Goal: Check status: Check status

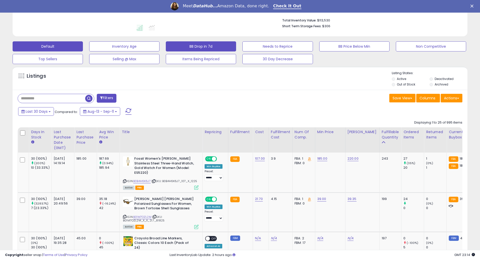
scroll to position [134, 0]
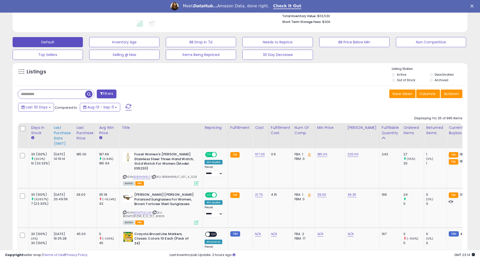
click at [57, 132] on div "Last Purchase Date (GMT)" at bounding box center [63, 135] width 18 height 21
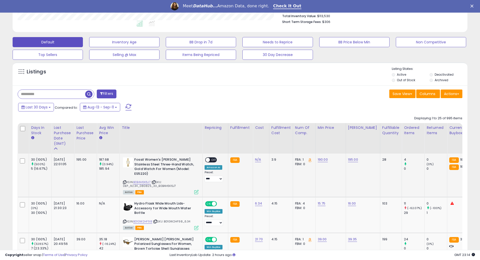
scroll to position [103, 264]
click at [142, 182] on link "B0B4H6K6J7" at bounding box center [141, 182] width 17 height 4
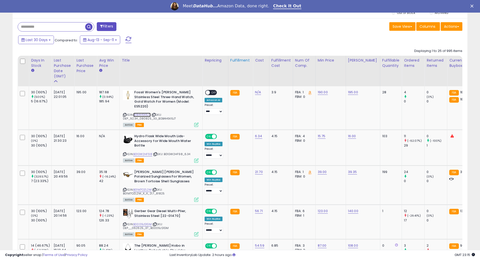
scroll to position [268, 0]
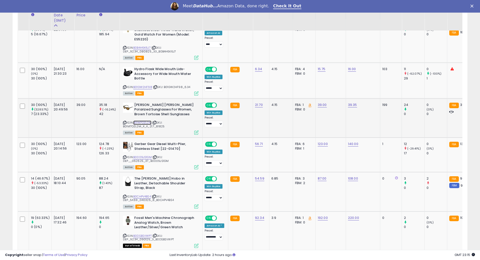
click at [140, 122] on link "B01M7OZL2M" at bounding box center [142, 122] width 18 height 4
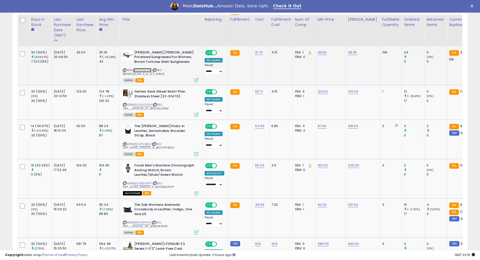
scroll to position [336, 0]
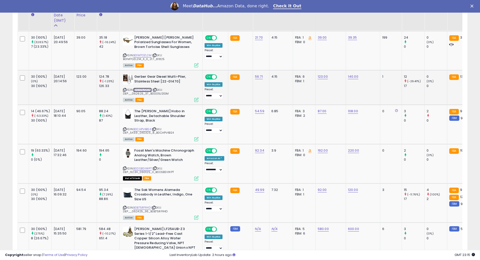
click at [147, 90] on link "B0009JS1GM" at bounding box center [142, 90] width 18 height 4
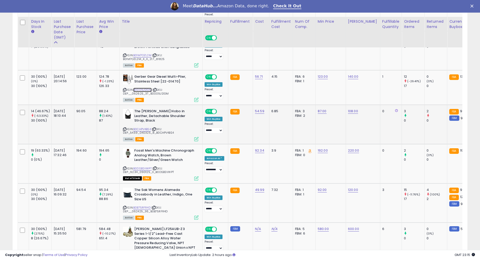
scroll to position [403, 0]
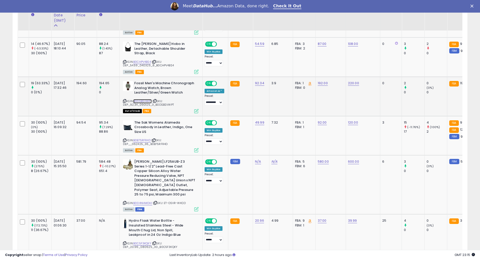
click at [145, 102] on link "B0DSBSVWPT" at bounding box center [142, 101] width 18 height 4
click at [125, 100] on icon at bounding box center [124, 100] width 3 height 3
click at [140, 201] on link "B004NHMOHI" at bounding box center [142, 203] width 19 height 4
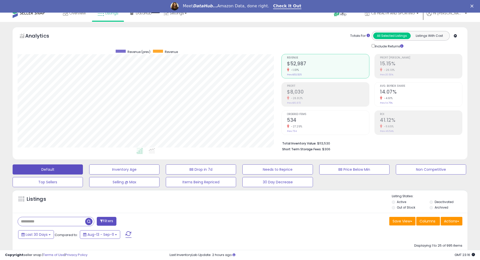
scroll to position [0, 0]
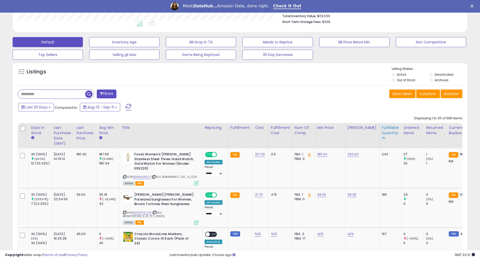
scroll to position [103, 264]
click at [136, 174] on div "ASIN: B0B4H6K6J7 | SKU: B0B4H6K6J7_107_X_1225 Active FBA" at bounding box center [161, 168] width 76 height 33
click at [136, 175] on link "B0B4H6K6J7" at bounding box center [141, 177] width 17 height 4
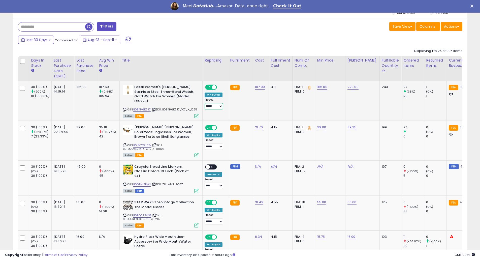
click at [219, 105] on select "**********" at bounding box center [213, 106] width 18 height 6
select select "**********"
click at [204, 103] on select "**********" at bounding box center [213, 106] width 18 height 6
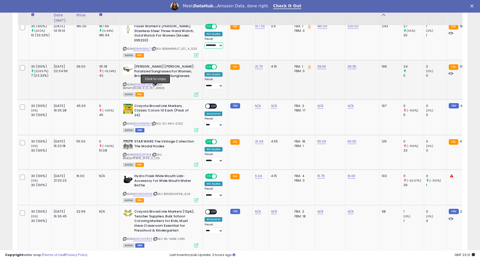
scroll to position [269, 0]
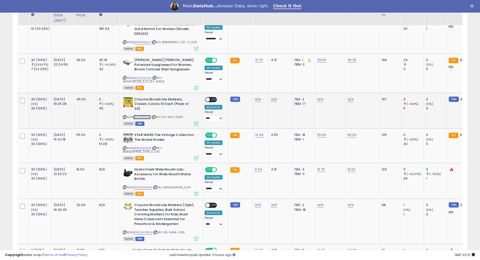
click at [138, 116] on link "B00N415RWI" at bounding box center [141, 117] width 17 height 4
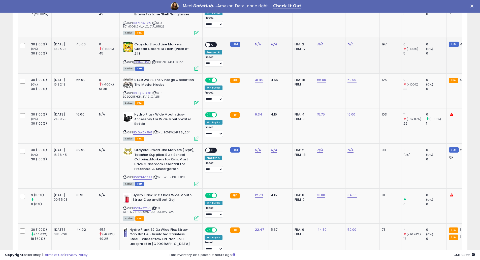
scroll to position [336, 0]
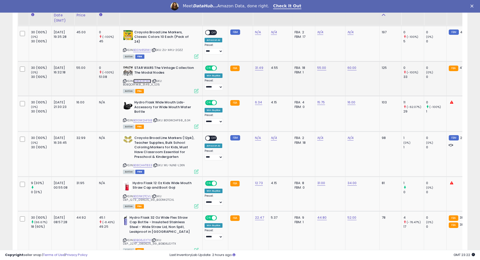
click at [149, 79] on link "B0BQCRFXK8" at bounding box center [142, 81] width 18 height 4
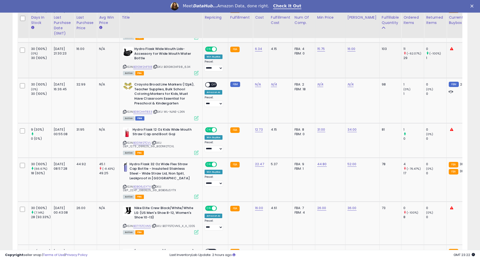
scroll to position [403, 0]
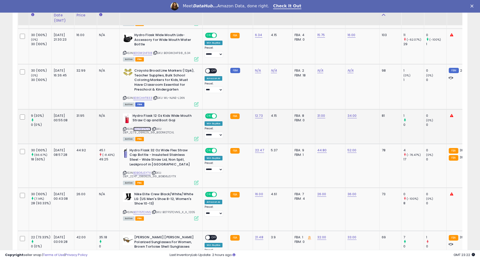
click at [145, 129] on link "B0D1W2TCVL" at bounding box center [142, 129] width 18 height 4
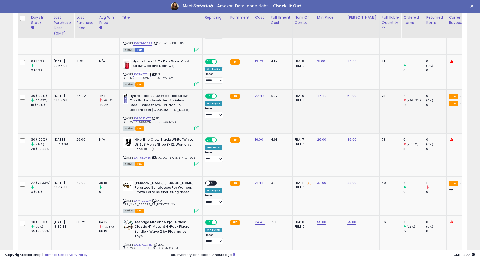
scroll to position [470, 0]
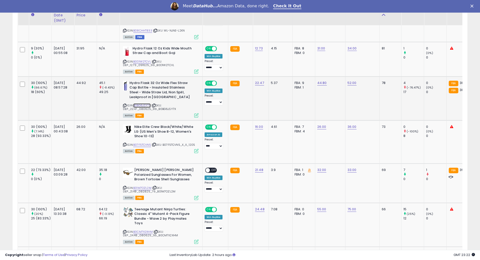
click at [137, 106] on link "B0BG6JSY7X" at bounding box center [141, 105] width 17 height 4
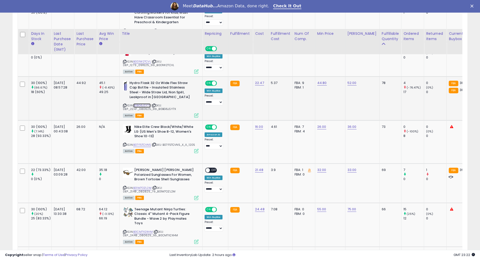
scroll to position [537, 0]
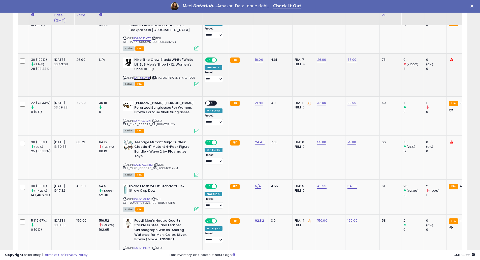
click at [145, 76] on link "B07F5TCVN5" at bounding box center [142, 78] width 18 height 4
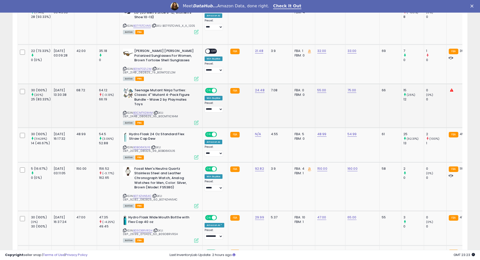
scroll to position [604, 0]
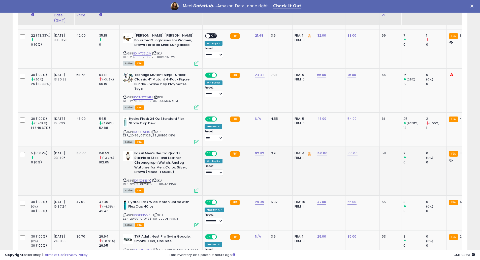
click at [141, 178] on link "B074ZHN54C" at bounding box center [142, 180] width 18 height 4
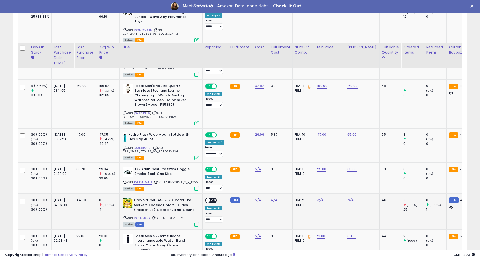
scroll to position [739, 0]
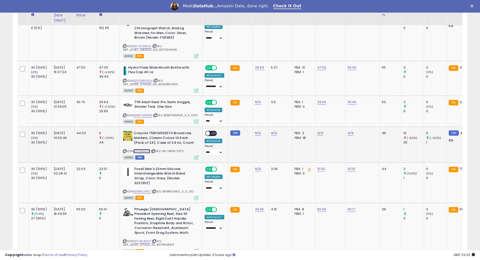
click at [141, 149] on link "B013JKMAZK" at bounding box center [141, 151] width 17 height 4
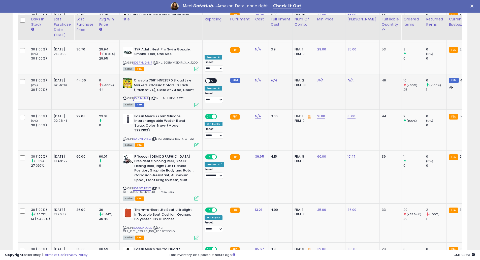
scroll to position [806, 0]
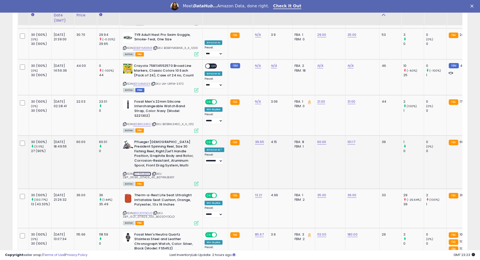
click at [146, 171] on link "B074WJB3XY" at bounding box center [142, 173] width 18 height 4
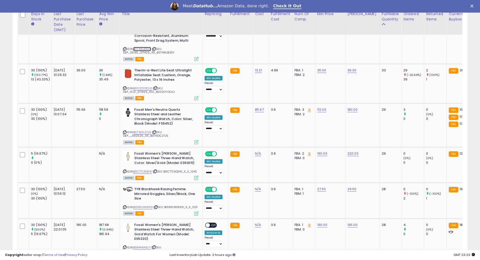
scroll to position [940, 0]
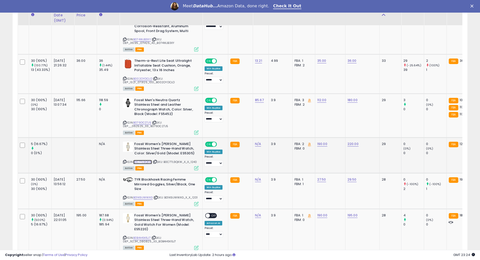
click at [142, 160] on link "B0C77L9QKW" at bounding box center [142, 162] width 19 height 4
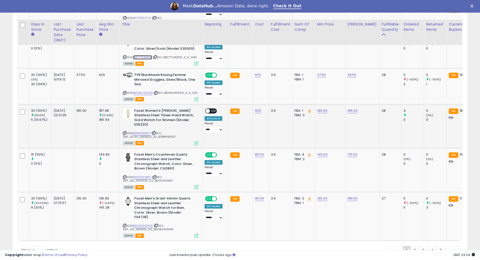
scroll to position [1064, 0]
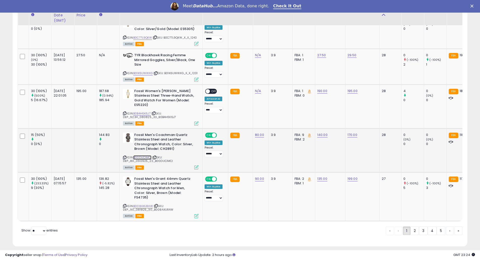
click at [147, 155] on link "B00DUCIMCI" at bounding box center [142, 157] width 18 height 4
